Goal: Complete application form

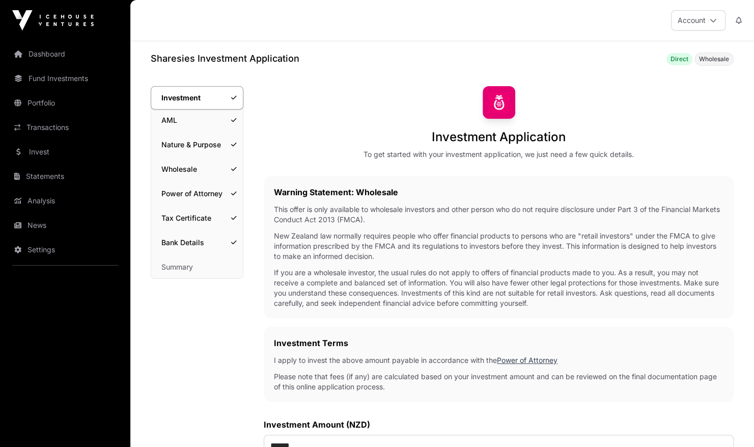
click at [205, 264] on link "Summary" at bounding box center [197, 267] width 92 height 22
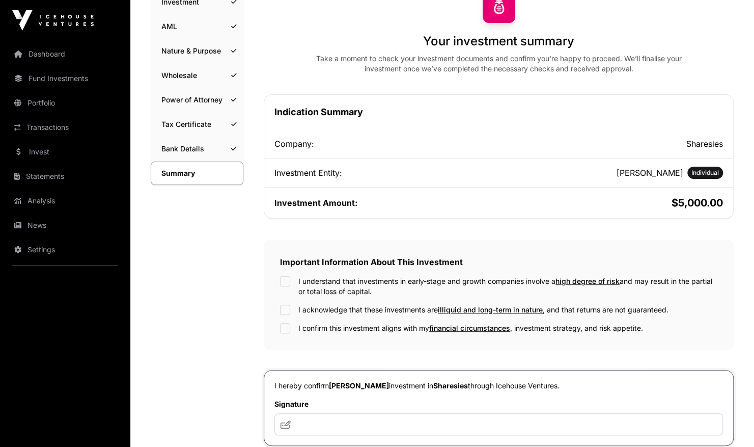
scroll to position [255, 0]
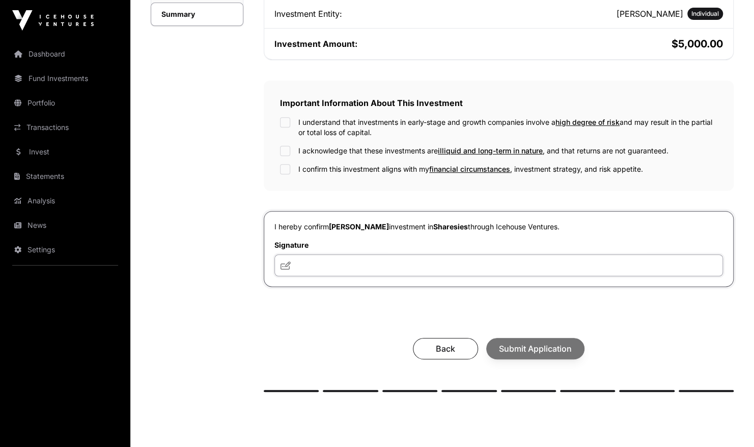
click at [400, 261] on input "text" at bounding box center [499, 265] width 449 height 22
click at [328, 270] on input "text" at bounding box center [499, 265] width 449 height 22
type input "***"
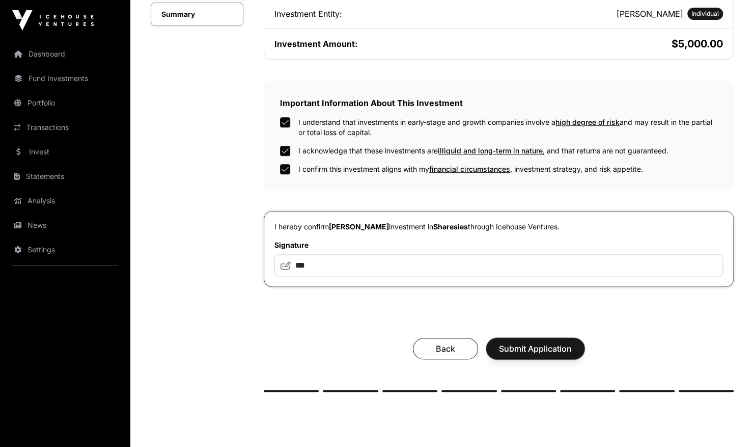
click at [550, 344] on span "Submit Application" at bounding box center [535, 348] width 73 height 12
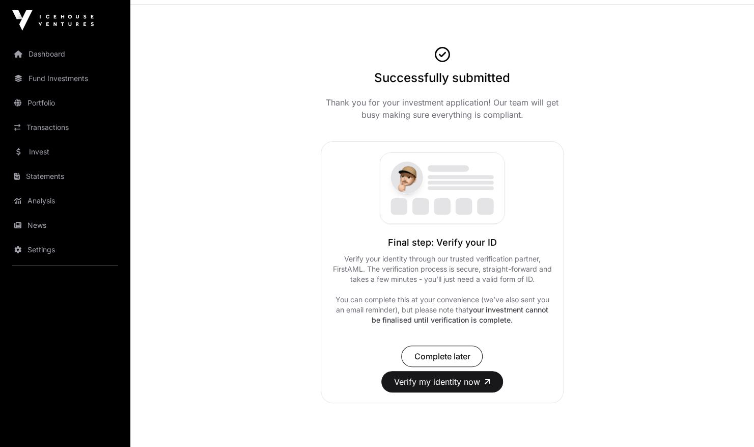
scroll to position [77, 0]
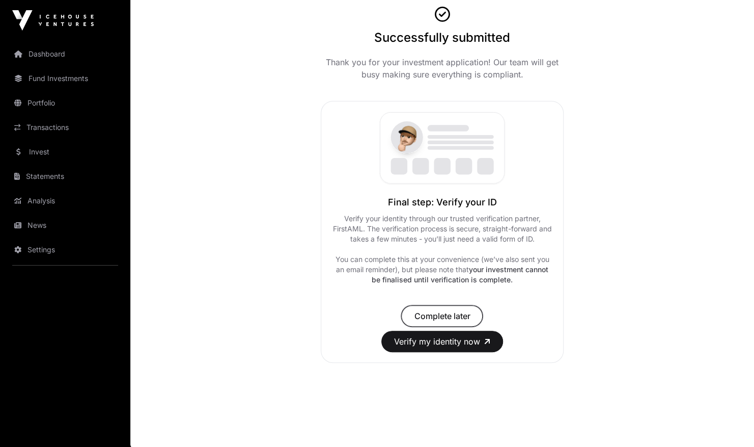
click at [454, 314] on span "Complete later" at bounding box center [442, 316] width 56 height 12
